Goal: Information Seeking & Learning: Learn about a topic

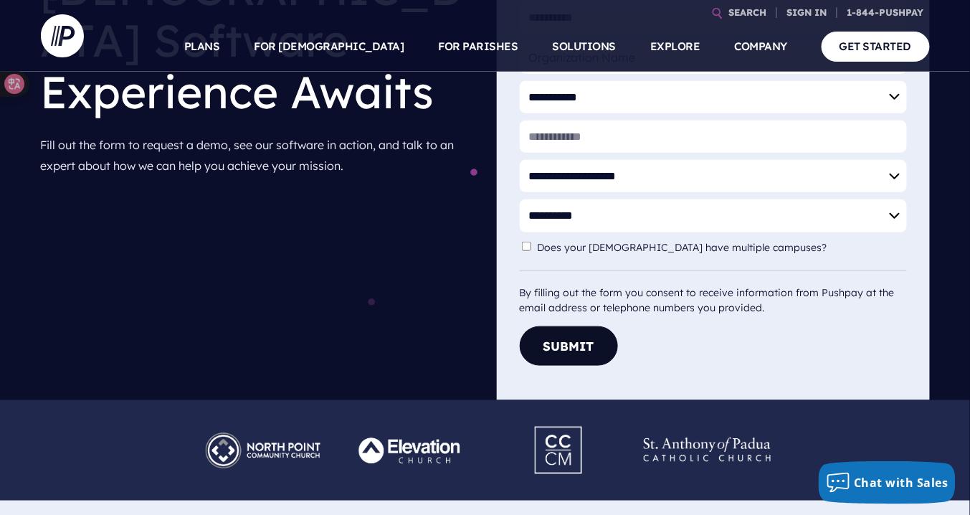
scroll to position [228, 0]
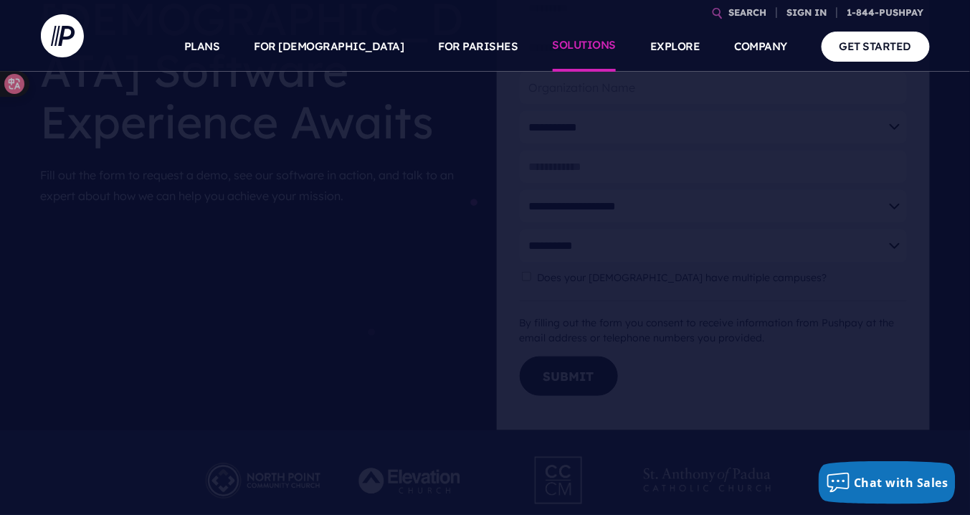
click at [571, 44] on link "SOLUTIONS" at bounding box center [585, 47] width 64 height 50
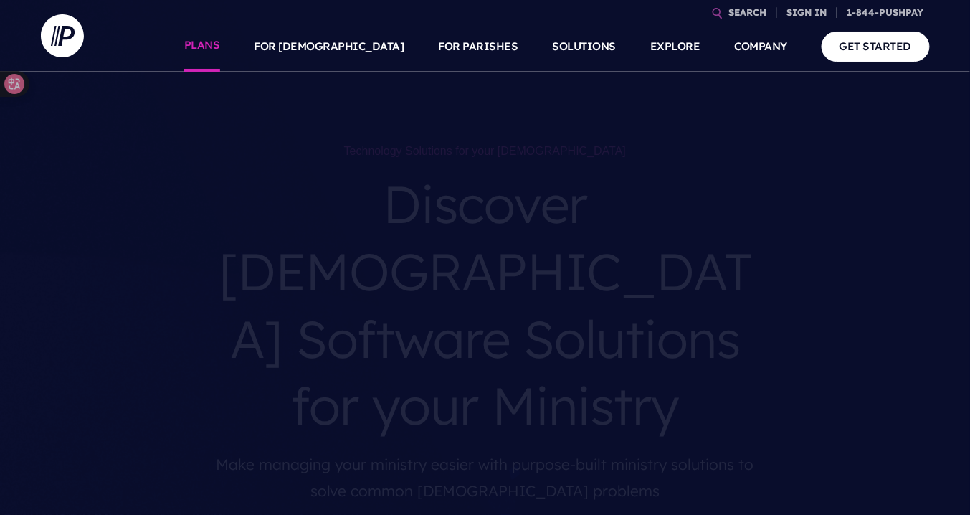
click at [220, 49] on link "PLANS" at bounding box center [202, 47] width 36 height 50
